Goal: Information Seeking & Learning: Learn about a topic

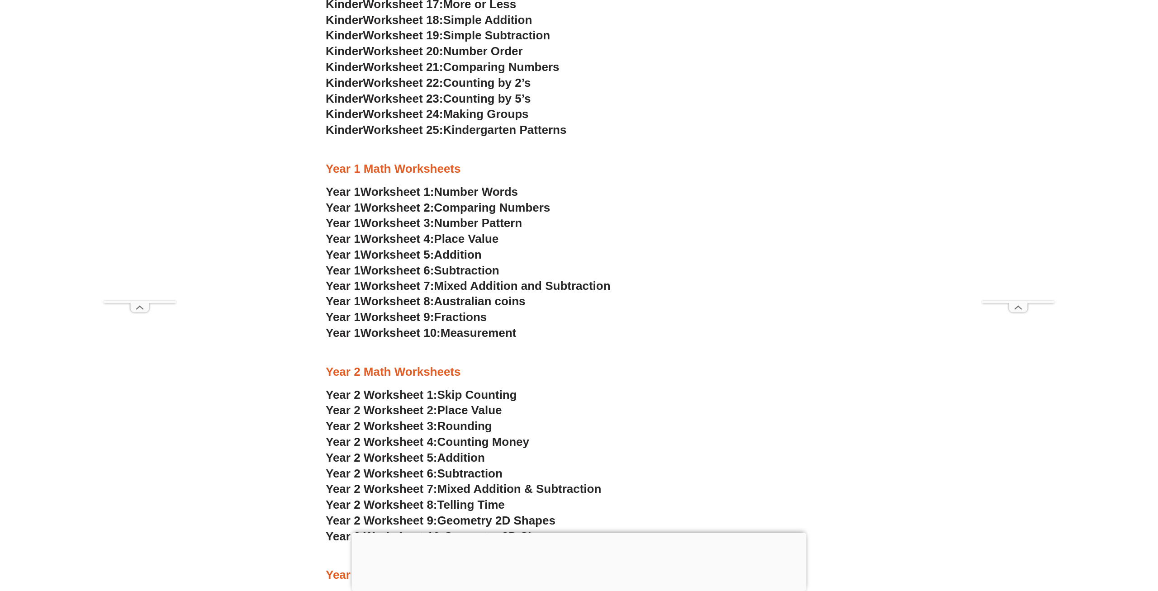
scroll to position [922, 0]
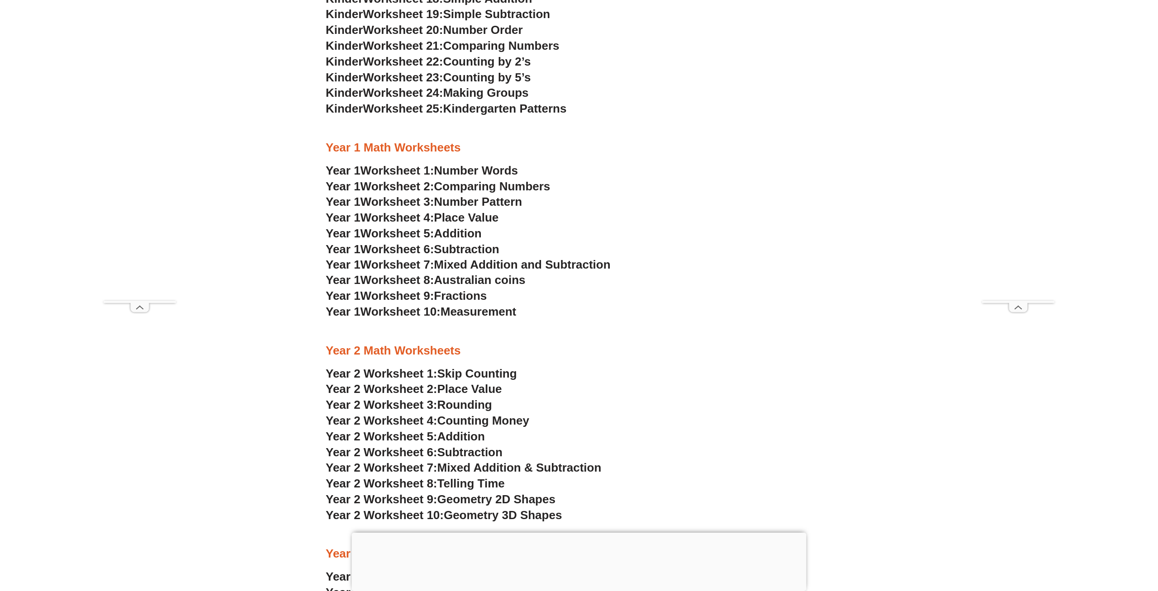
click at [463, 235] on span "Addition" at bounding box center [457, 234] width 47 height 14
click at [458, 250] on span "Subtraction" at bounding box center [466, 249] width 65 height 14
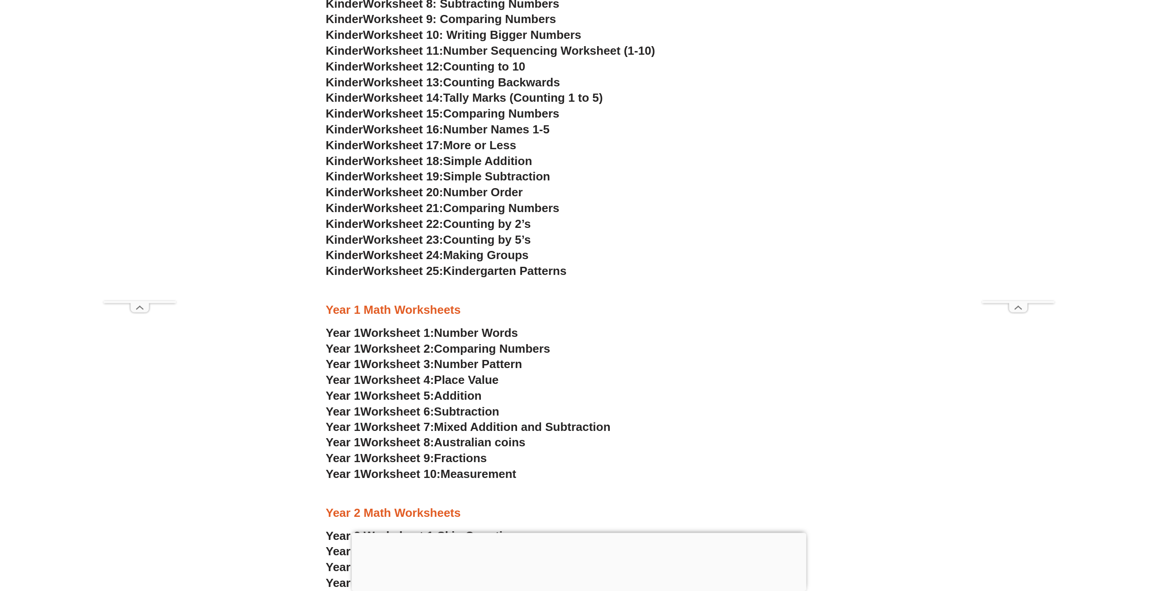
scroll to position [784, 0]
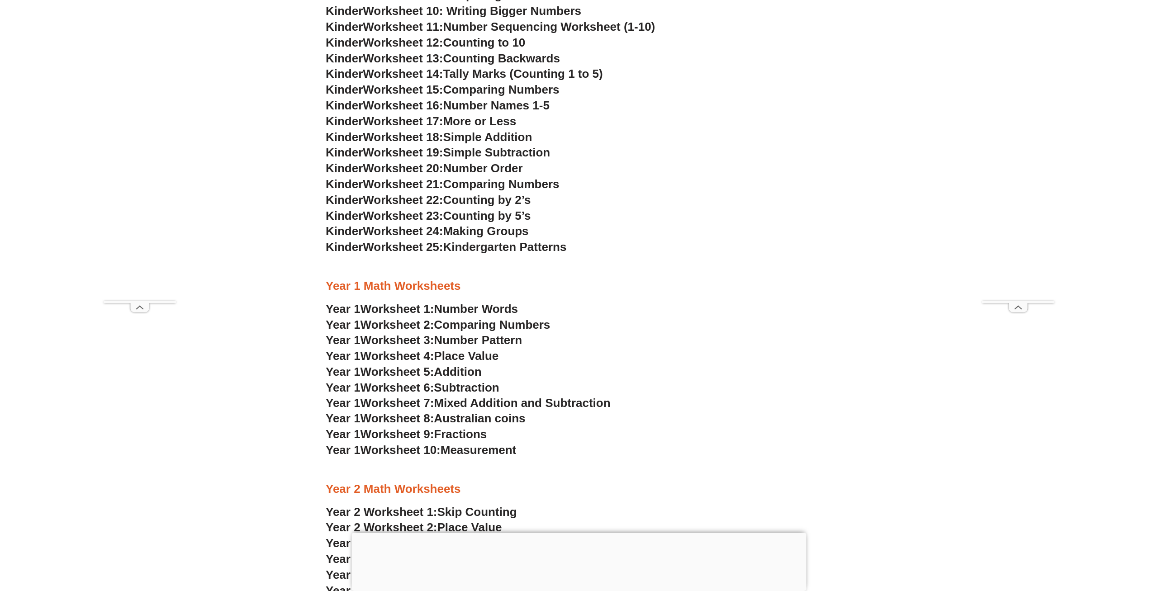
click at [454, 435] on span "Fractions" at bounding box center [460, 434] width 53 height 14
click at [488, 310] on span "Number Words" at bounding box center [476, 309] width 84 height 14
click at [489, 326] on span "Comparing Numbers" at bounding box center [492, 325] width 116 height 14
click at [481, 345] on span "Number Pattern" at bounding box center [478, 340] width 88 height 14
click at [483, 357] on span "Place Value" at bounding box center [466, 356] width 65 height 14
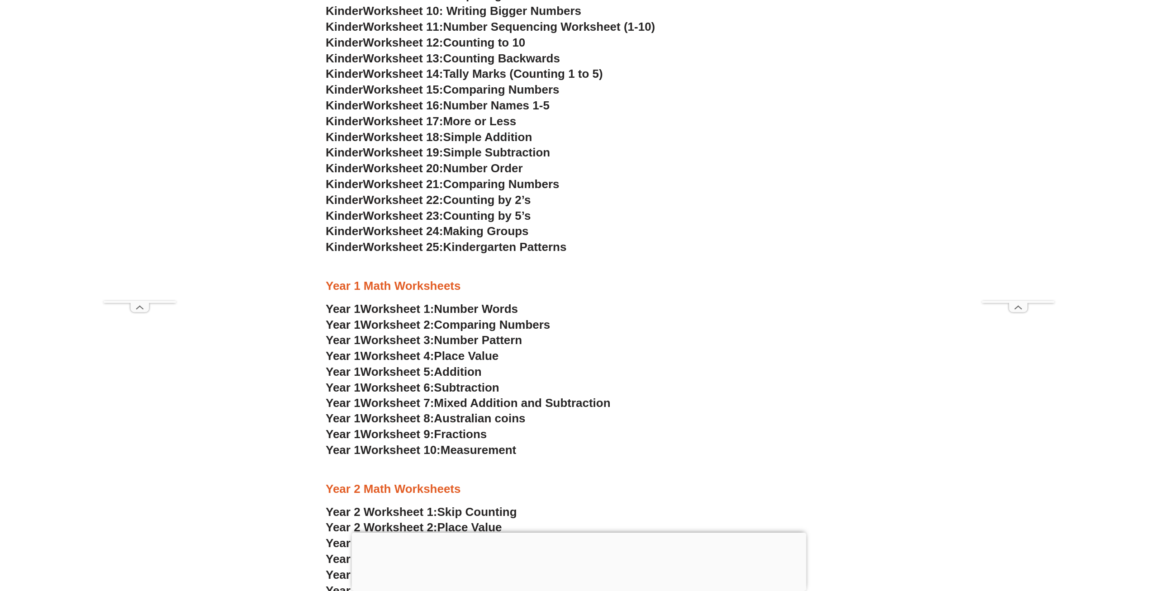
click at [487, 402] on span "Mixed Addition and Subtraction" at bounding box center [522, 403] width 176 height 14
click at [493, 421] on span "Australian coins" at bounding box center [479, 419] width 91 height 14
click at [481, 434] on span "Fractions" at bounding box center [460, 434] width 53 height 14
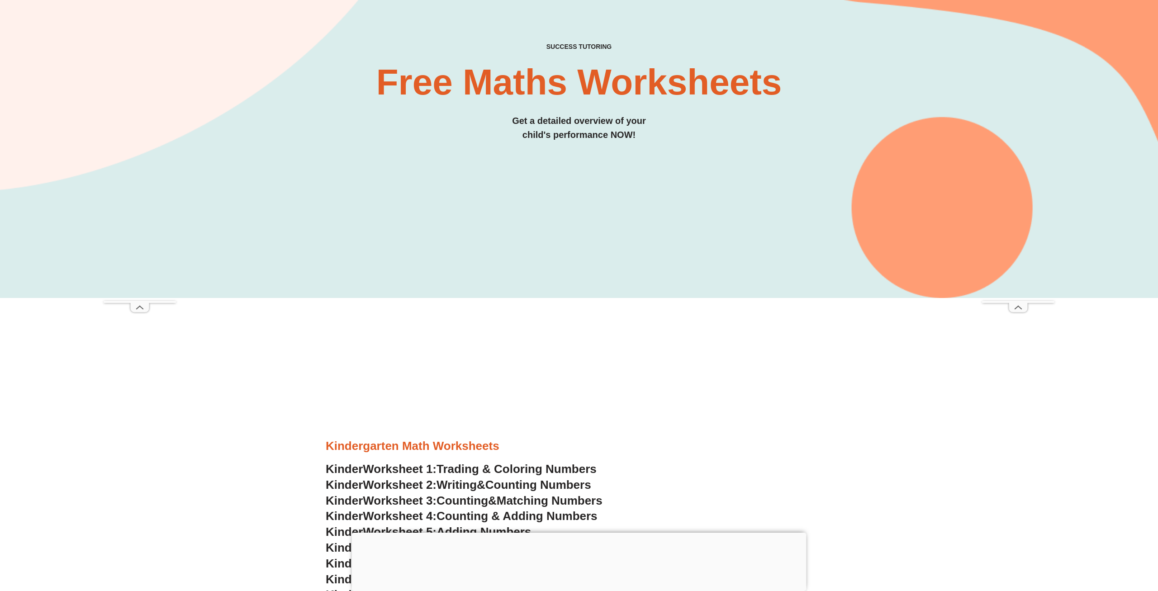
scroll to position [0, 0]
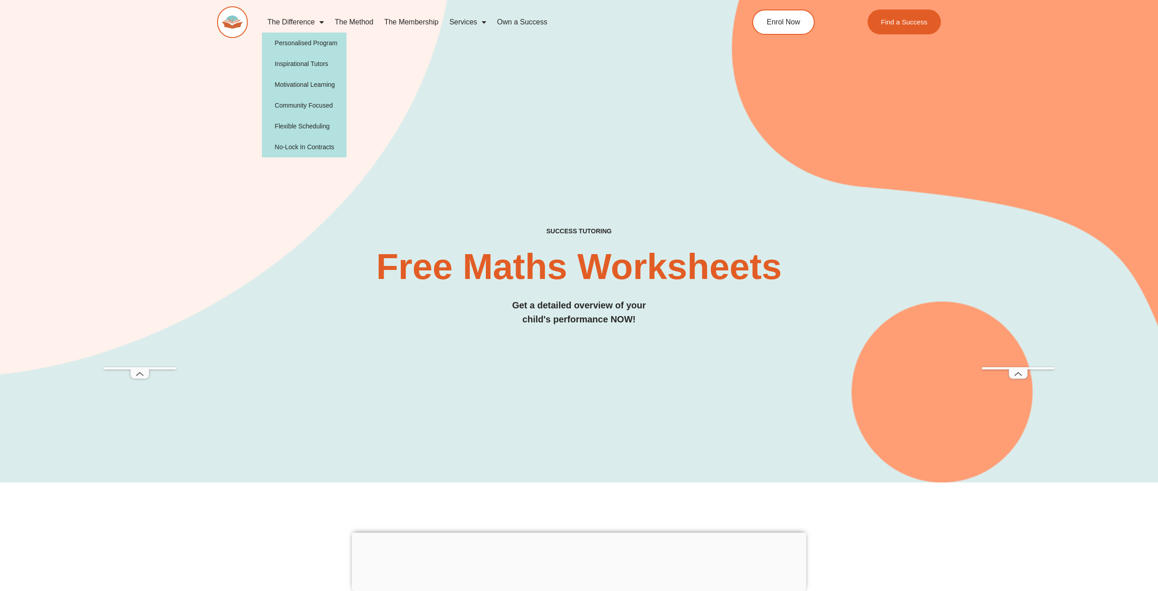
click at [306, 20] on link "The Difference" at bounding box center [295, 22] width 67 height 21
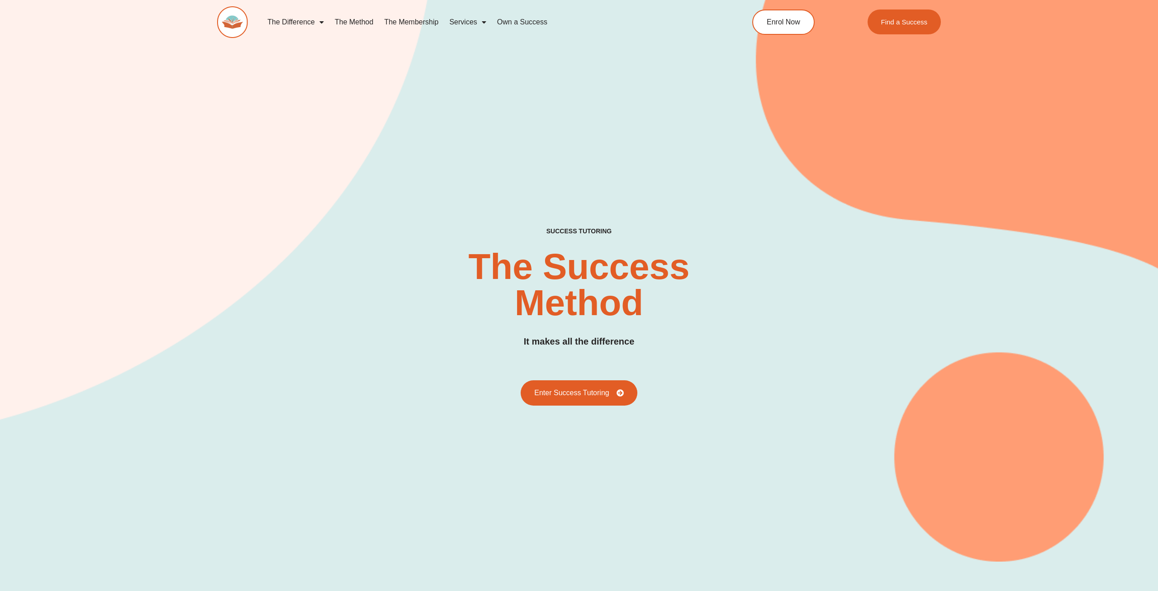
click at [461, 21] on link "Services" at bounding box center [467, 22] width 47 height 21
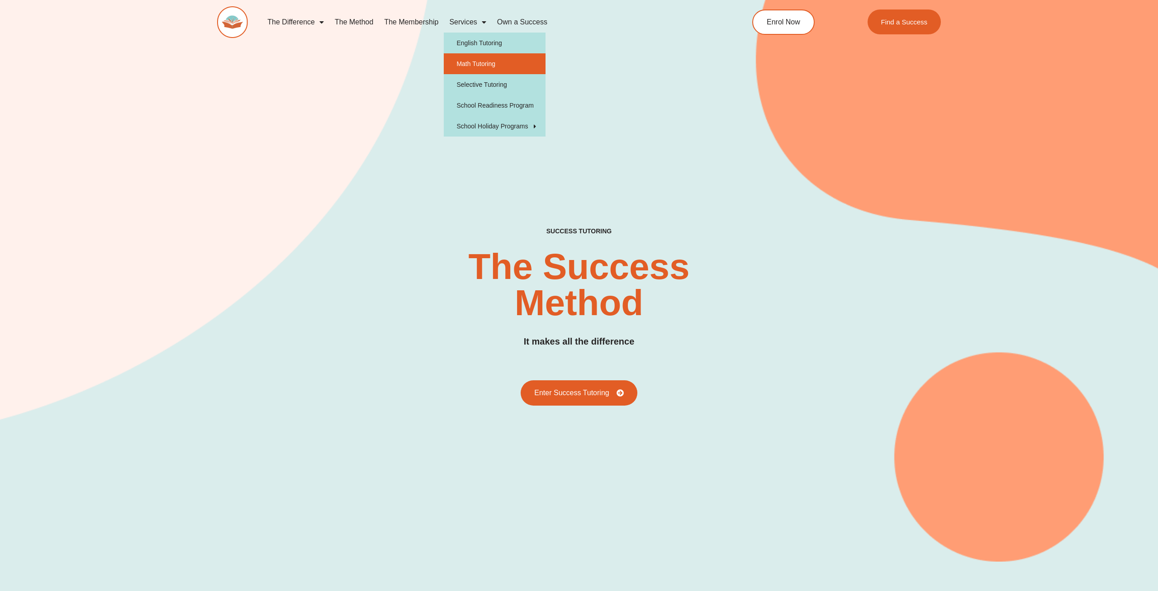
click at [479, 64] on link "Math Tutoring" at bounding box center [495, 63] width 102 height 21
